Goal: Transaction & Acquisition: Book appointment/travel/reservation

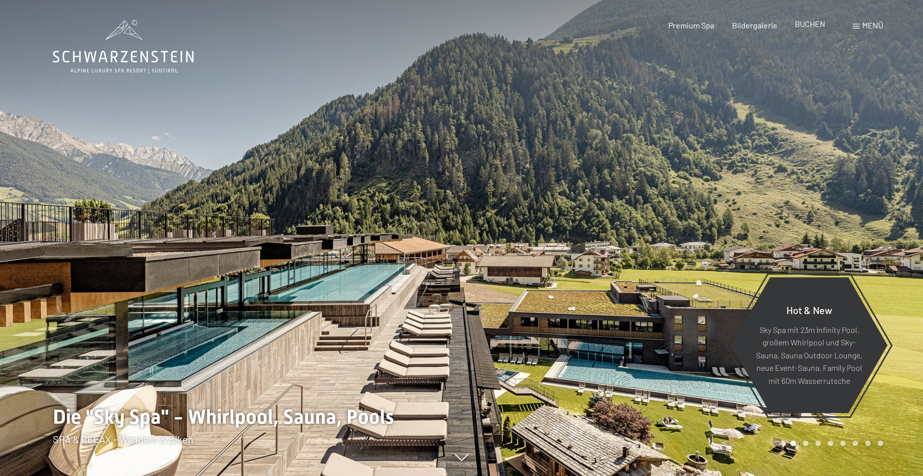
click at [816, 23] on span "BUCHEN" at bounding box center [810, 23] width 30 height 9
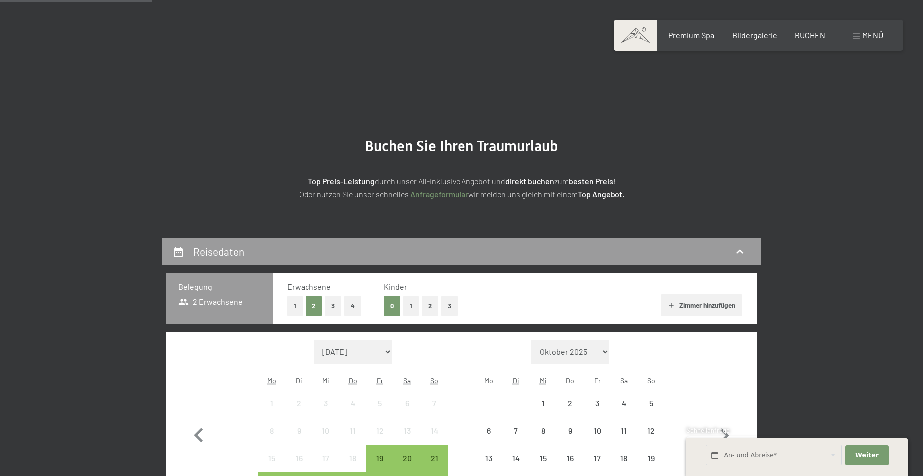
scroll to position [153, 0]
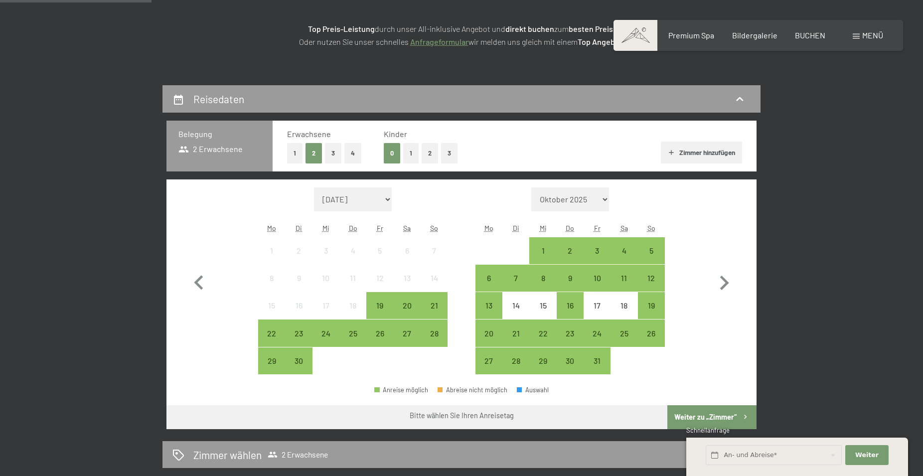
click at [413, 157] on button "1" at bounding box center [410, 153] width 15 height 20
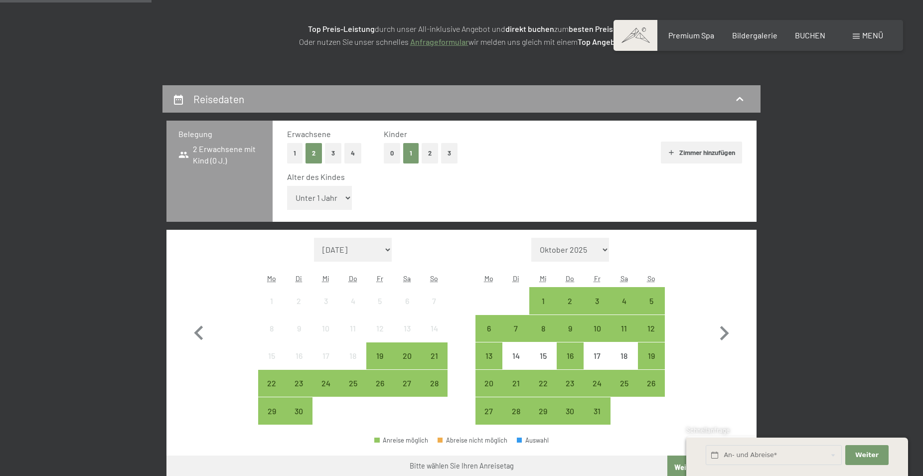
click at [287, 186] on select "Unter 1 Jahr 1 Jahr 2 Jahre 3 Jahre 4 Jahre 5 Jahre 6 Jahre 7 Jahre 8 Jahre 9 J…" at bounding box center [319, 198] width 65 height 24
select select "11"
click option "11 Jahre" at bounding box center [0, 0] width 0 height 0
click at [603, 293] on div "3" at bounding box center [597, 300] width 25 height 25
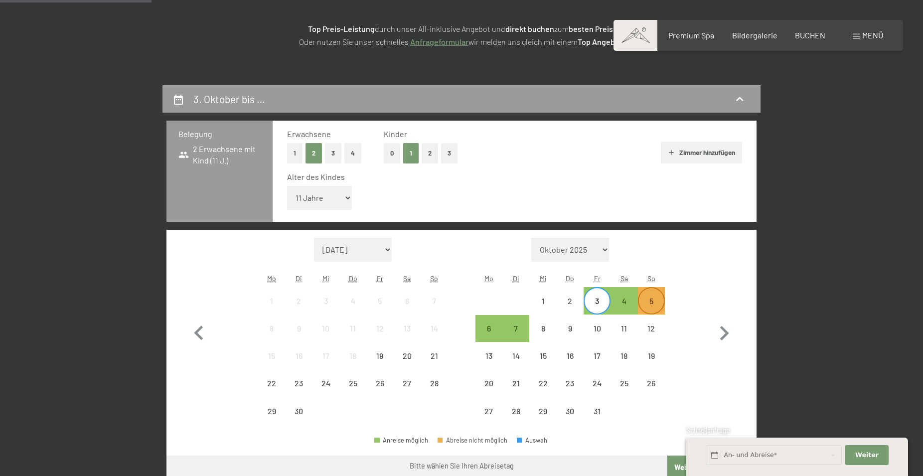
click at [654, 298] on div "5" at bounding box center [651, 309] width 25 height 25
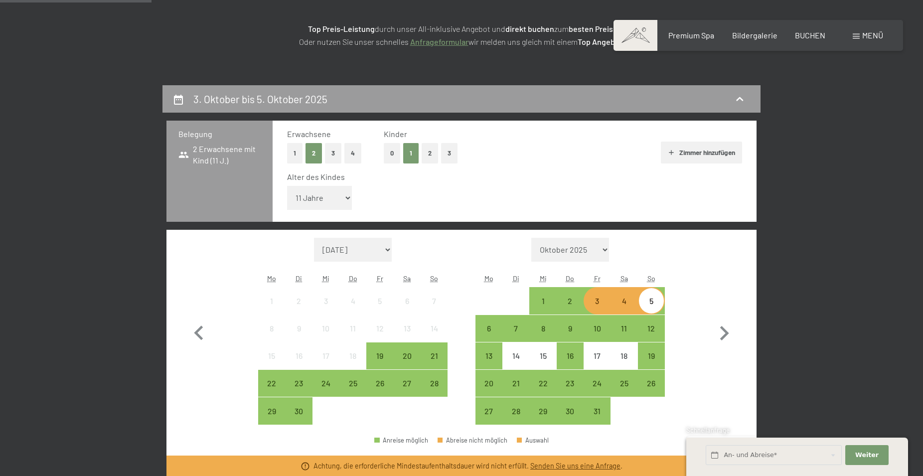
click at [627, 303] on div "4" at bounding box center [624, 309] width 25 height 25
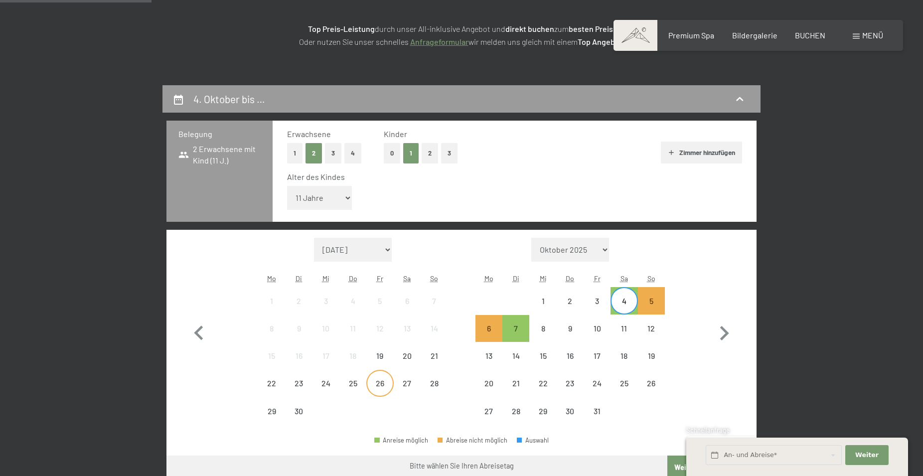
click at [384, 385] on div "26" at bounding box center [379, 391] width 25 height 25
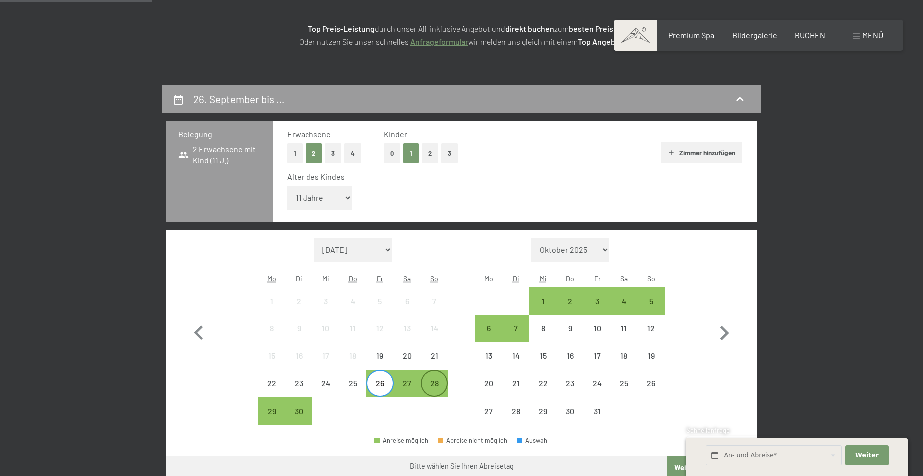
click at [433, 385] on div "28" at bounding box center [434, 391] width 25 height 25
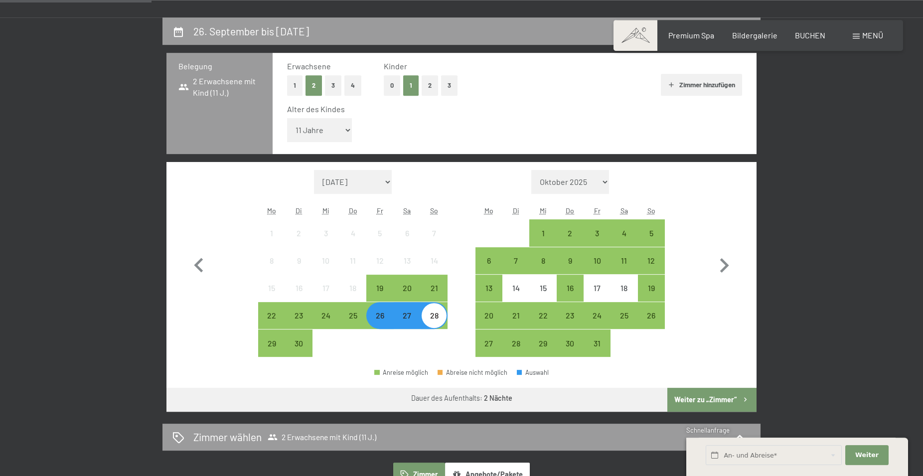
scroll to position [254, 0]
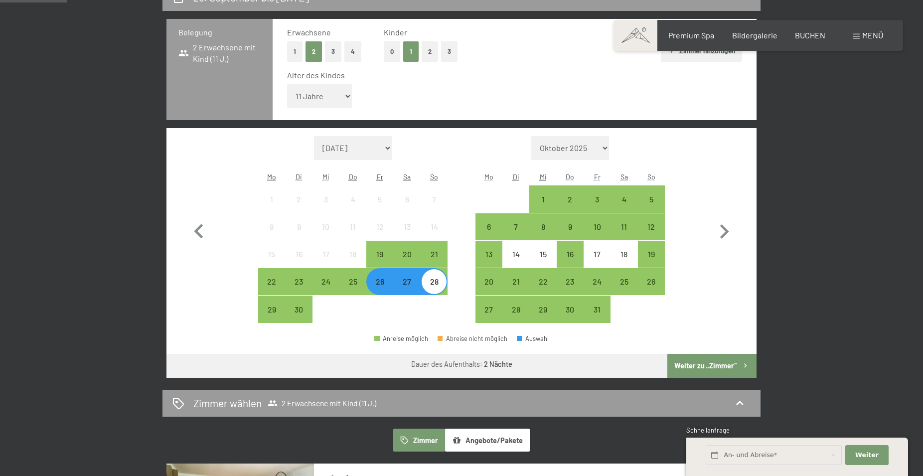
click at [718, 364] on button "Weiter zu „Zimmer“" at bounding box center [711, 366] width 89 height 24
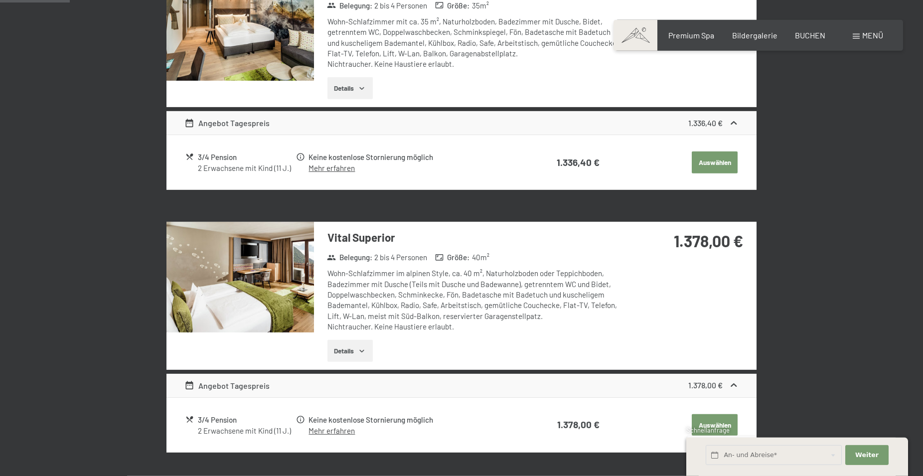
scroll to position [238, 0]
